Goal: Find specific page/section: Find specific page/section

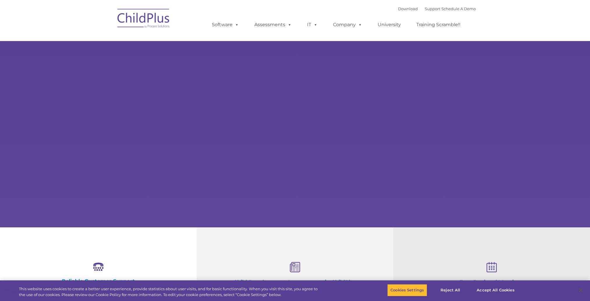
select select "MEDIUM"
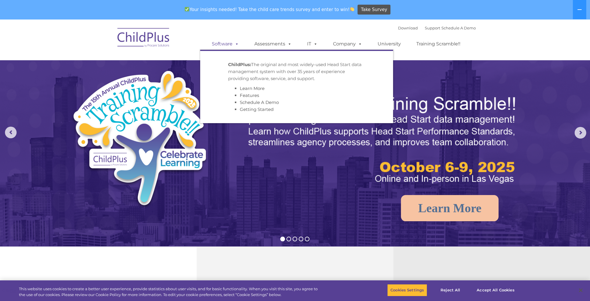
click at [226, 46] on link "Software" at bounding box center [225, 44] width 39 height 12
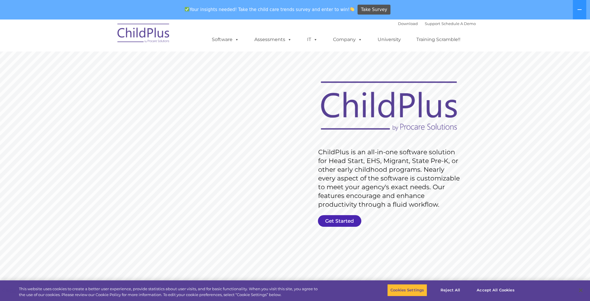
click at [336, 221] on link "Get Started" at bounding box center [339, 221] width 43 height 12
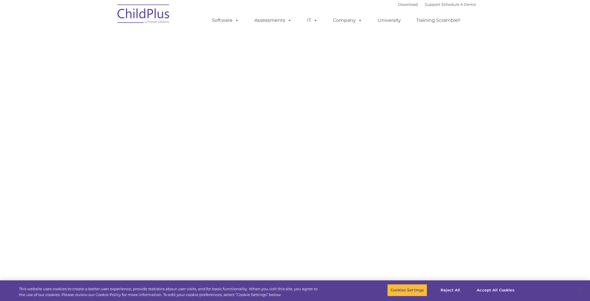
select select "MEDIUM"
